Goal: Task Accomplishment & Management: Manage account settings

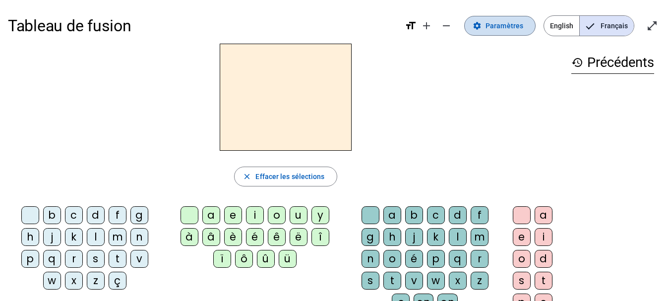
click at [507, 28] on span "Paramètres" at bounding box center [504, 26] width 38 height 12
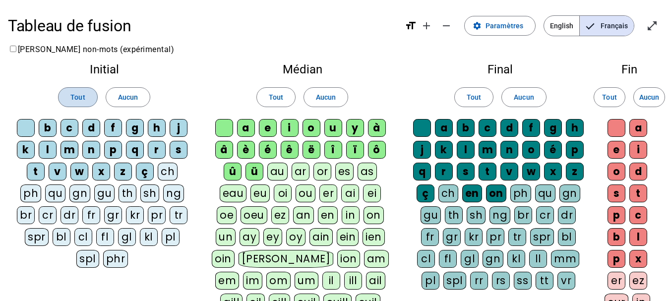
click at [76, 100] on span "Tout" at bounding box center [77, 97] width 14 height 12
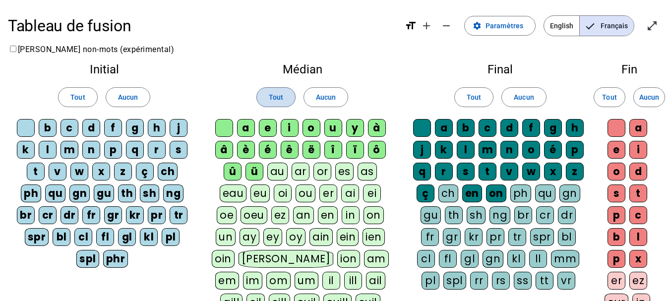
click at [268, 101] on span at bounding box center [276, 97] width 38 height 24
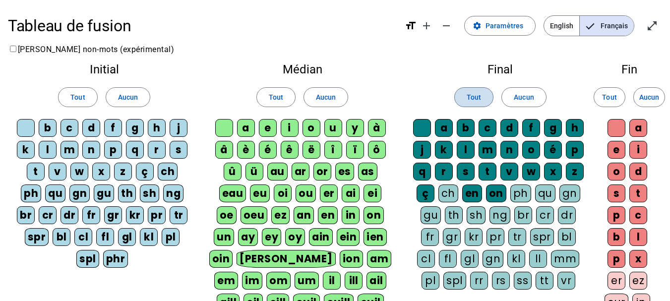
click at [473, 99] on span "Tout" at bounding box center [473, 97] width 14 height 12
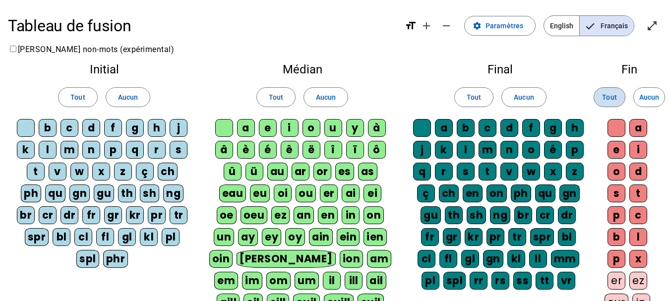
click at [612, 101] on span "Tout" at bounding box center [609, 97] width 14 height 12
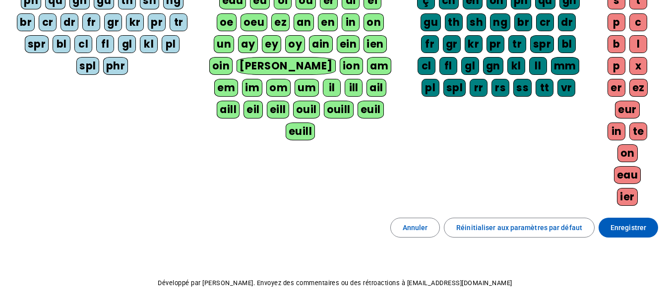
scroll to position [198, 0]
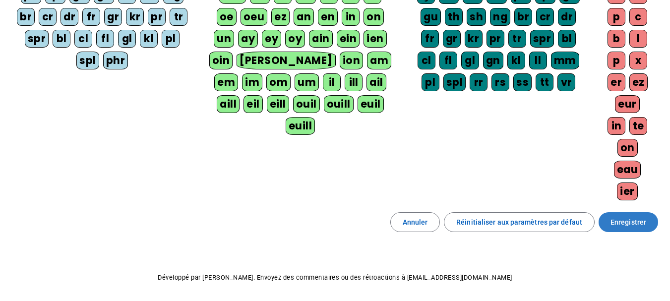
click at [619, 222] on span "Enregistrer" at bounding box center [628, 222] width 36 height 12
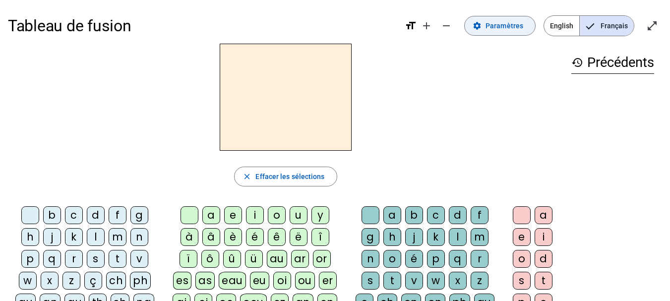
click at [487, 28] on span at bounding box center [499, 26] width 70 height 24
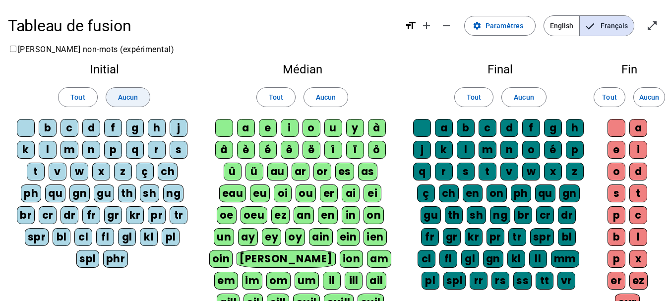
click at [131, 94] on span "Aucun" at bounding box center [128, 97] width 20 height 12
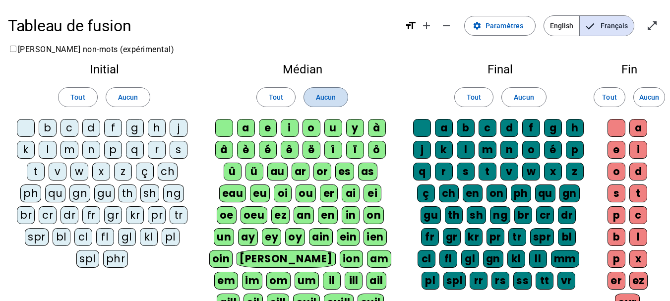
click at [316, 93] on span "Aucun" at bounding box center [326, 97] width 20 height 12
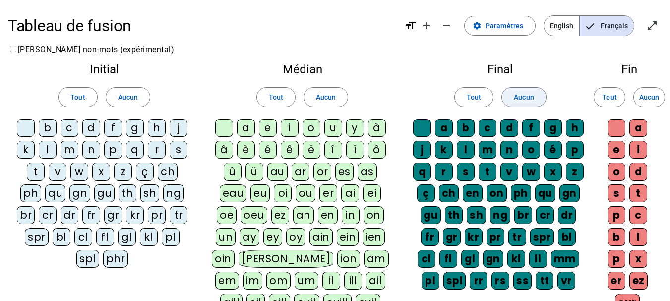
click at [527, 101] on span "Aucun" at bounding box center [524, 97] width 20 height 12
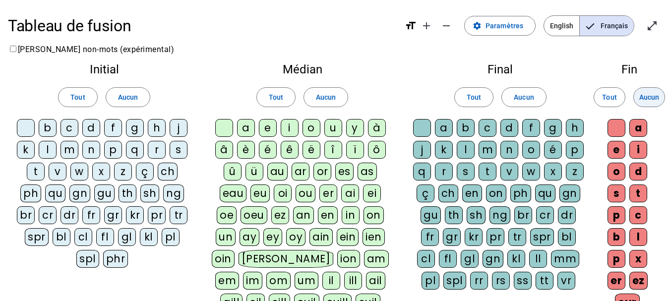
click at [657, 98] on span "Aucun" at bounding box center [649, 97] width 20 height 12
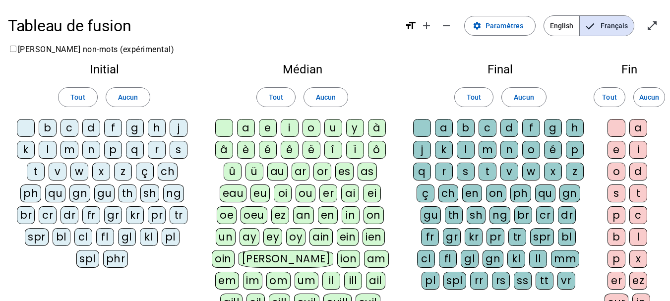
click at [111, 146] on div "p" at bounding box center [113, 150] width 18 height 18
click at [247, 184] on div "eau" at bounding box center [233, 193] width 27 height 18
click at [178, 153] on div "s" at bounding box center [179, 150] width 18 height 18
click at [60, 172] on div "v" at bounding box center [58, 172] width 18 height 18
click at [267, 173] on div "au" at bounding box center [277, 172] width 20 height 18
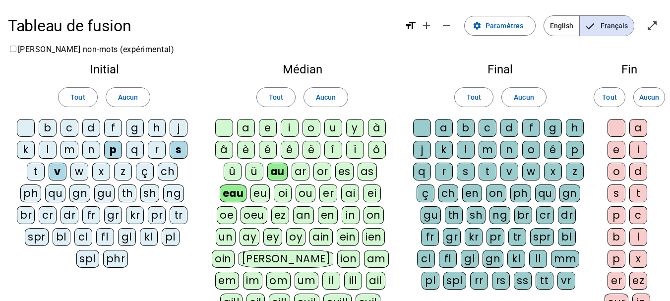
click at [635, 263] on div "x" at bounding box center [638, 259] width 18 height 18
click at [42, 173] on div "t" at bounding box center [36, 172] width 18 height 18
click at [71, 154] on div "m" at bounding box center [69, 150] width 18 height 18
click at [75, 100] on span "Tout" at bounding box center [77, 97] width 14 height 12
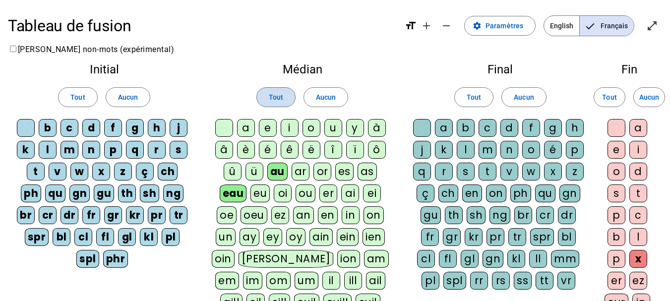
click at [282, 94] on span "Tout" at bounding box center [276, 97] width 14 height 12
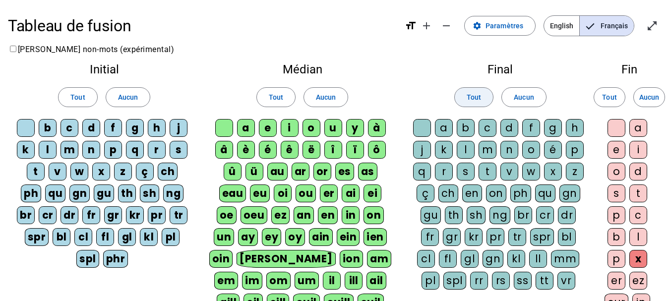
click at [462, 92] on span at bounding box center [474, 97] width 38 height 24
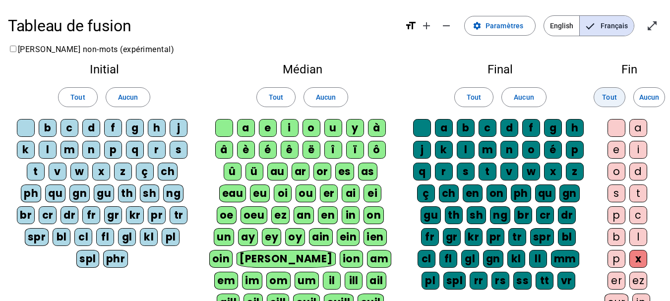
click at [603, 100] on span "Tout" at bounding box center [609, 97] width 14 height 12
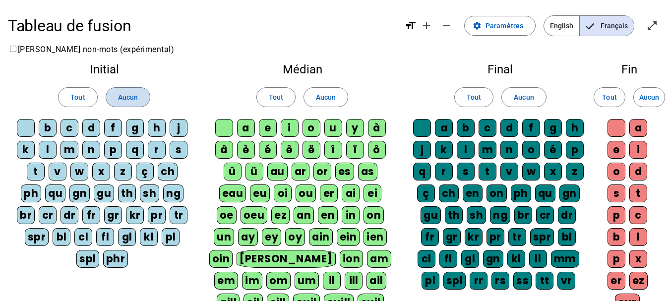
click at [120, 98] on span "Aucun" at bounding box center [128, 97] width 20 height 12
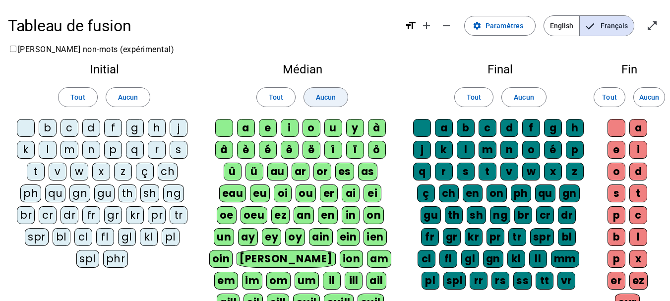
click at [322, 93] on span "Aucun" at bounding box center [326, 97] width 20 height 12
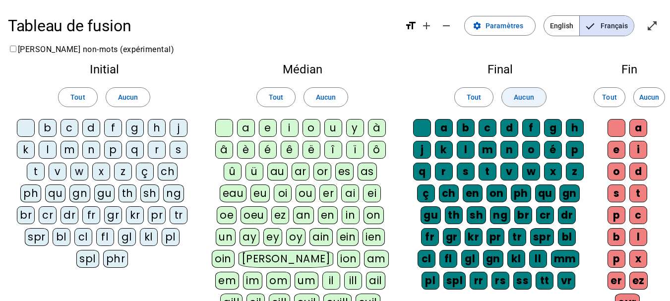
click at [541, 95] on span at bounding box center [524, 97] width 44 height 24
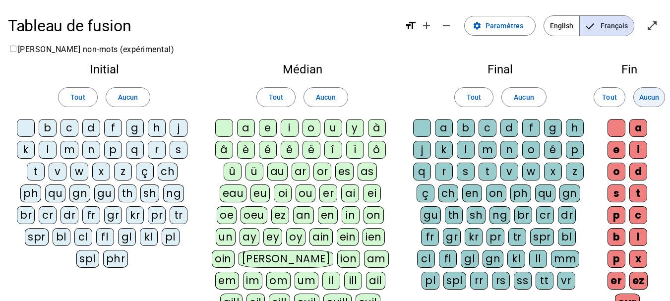
click at [656, 95] on span "Aucun" at bounding box center [649, 97] width 20 height 12
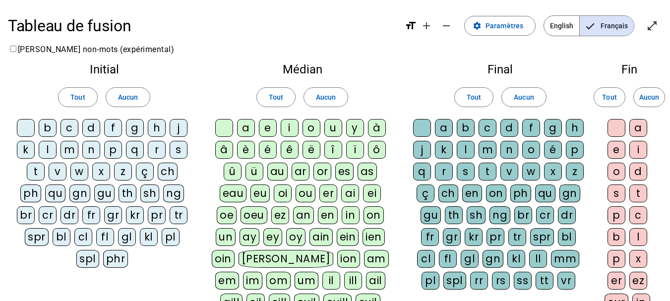
click at [115, 153] on div "p" at bounding box center [113, 150] width 18 height 18
click at [247, 184] on div "eau" at bounding box center [233, 193] width 27 height 18
click at [48, 132] on div "b" at bounding box center [48, 128] width 18 height 18
click at [176, 154] on div "s" at bounding box center [179, 150] width 18 height 18
click at [56, 175] on div "v" at bounding box center [58, 172] width 18 height 18
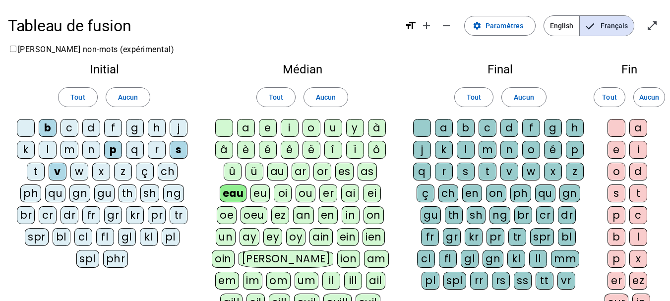
click at [267, 172] on div "au" at bounding box center [277, 172] width 20 height 18
click at [639, 257] on div "x" at bounding box center [638, 259] width 18 height 18
click at [35, 172] on div "t" at bounding box center [36, 172] width 18 height 18
click at [73, 148] on div "m" at bounding box center [69, 150] width 18 height 18
click at [113, 130] on div "f" at bounding box center [113, 128] width 18 height 18
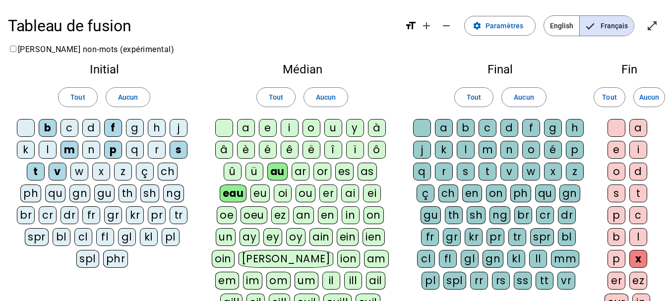
click at [642, 194] on div "t" at bounding box center [638, 193] width 18 height 18
click at [156, 129] on div "h" at bounding box center [157, 128] width 18 height 18
click at [22, 129] on div at bounding box center [26, 128] width 18 height 18
click at [220, 127] on div at bounding box center [224, 128] width 18 height 18
click at [421, 127] on div at bounding box center [422, 128] width 18 height 18
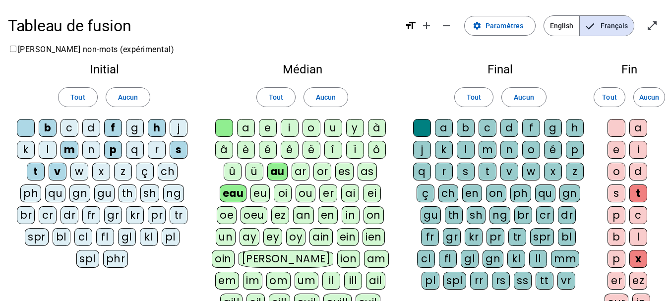
click at [616, 128] on div at bounding box center [616, 128] width 18 height 18
click at [222, 125] on div at bounding box center [224, 128] width 18 height 18
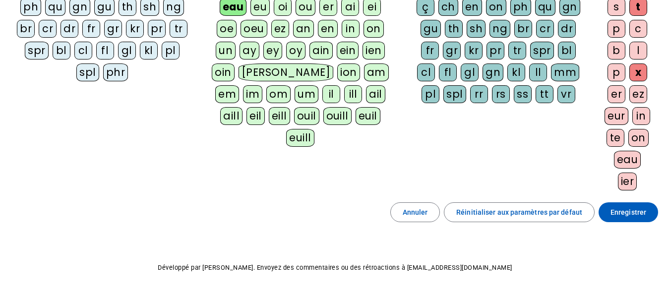
scroll to position [212, 0]
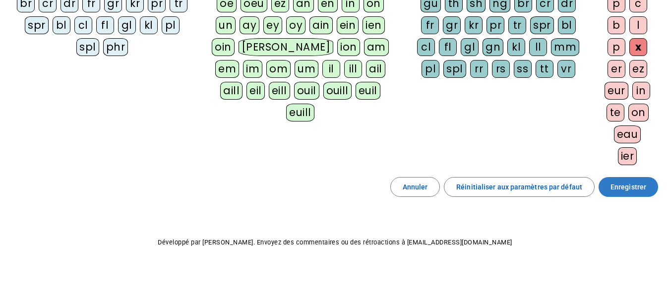
click at [623, 181] on span "Enregistrer" at bounding box center [628, 187] width 36 height 12
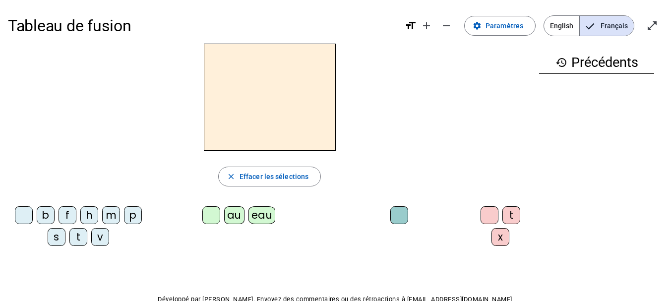
click at [133, 216] on div "p" at bounding box center [133, 215] width 18 height 18
click at [259, 221] on div "eau" at bounding box center [261, 215] width 27 height 18
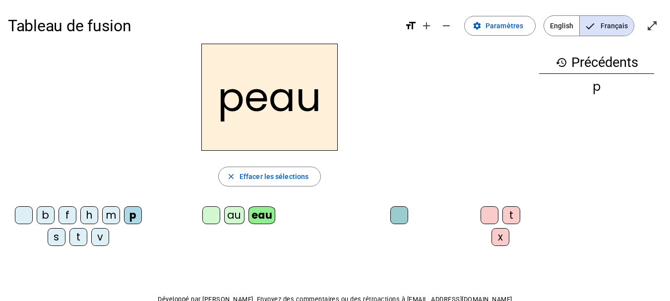
click at [43, 215] on div "b" at bounding box center [46, 215] width 18 height 18
click at [55, 236] on div "s" at bounding box center [57, 237] width 18 height 18
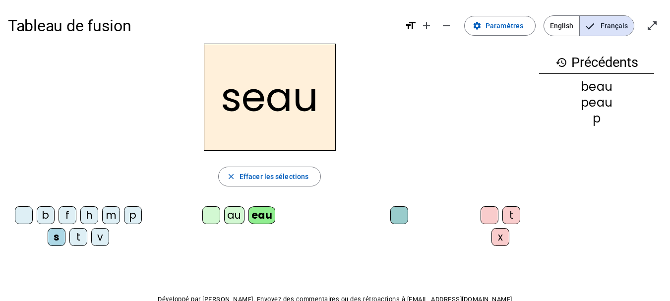
click at [102, 238] on div "v" at bounding box center [100, 237] width 18 height 18
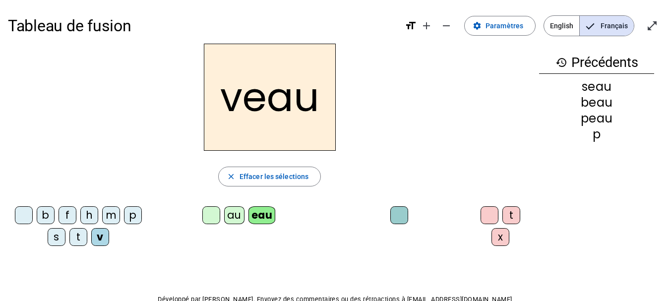
click at [23, 218] on div at bounding box center [24, 215] width 18 height 18
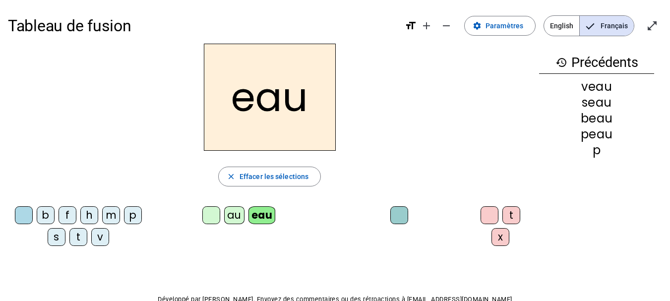
click at [231, 215] on div "au" at bounding box center [234, 215] width 20 height 18
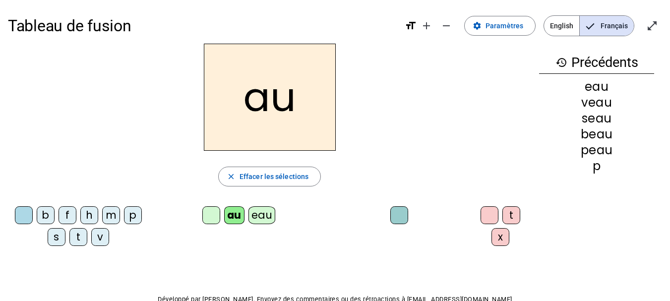
click at [491, 242] on div "x" at bounding box center [500, 237] width 18 height 18
